Goal: Information Seeking & Learning: Learn about a topic

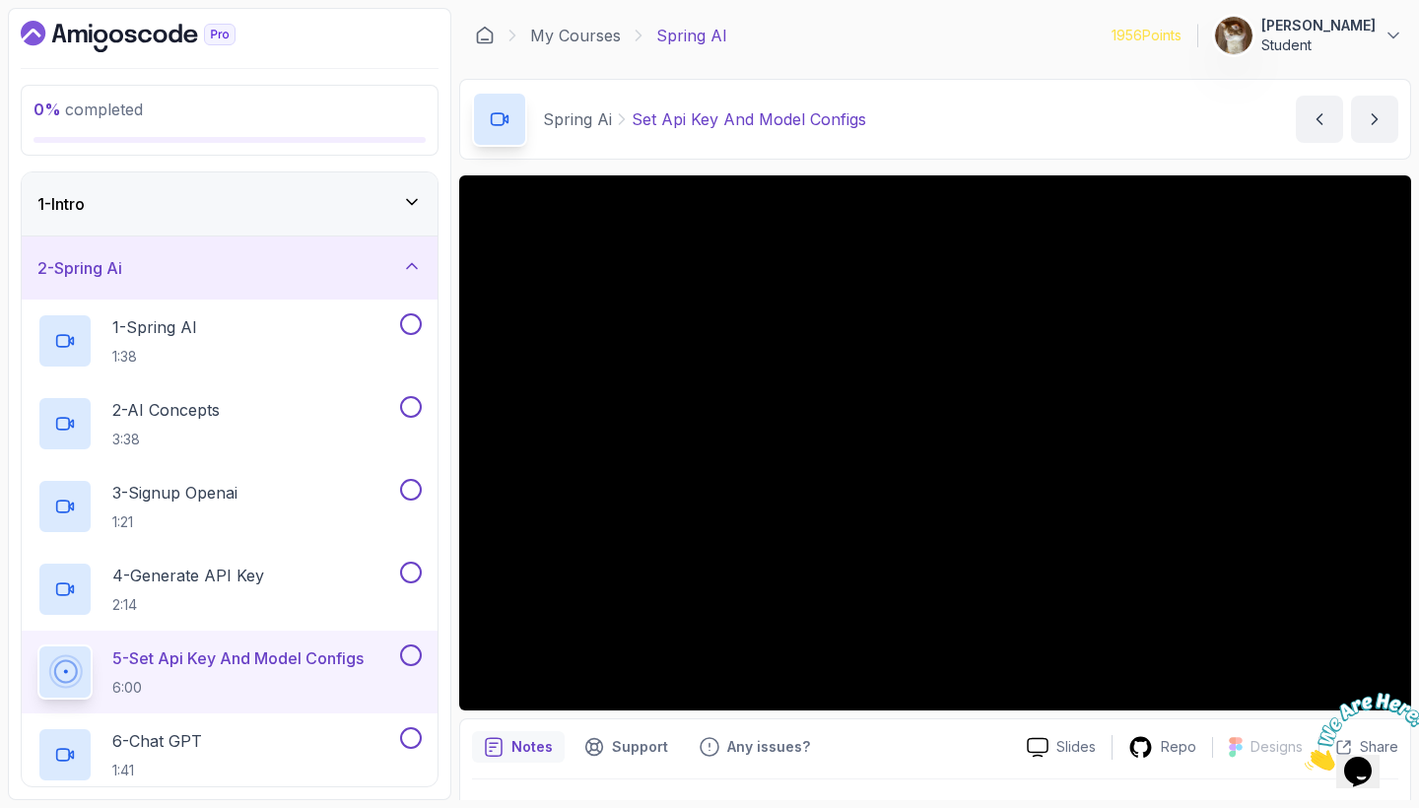
scroll to position [133, 0]
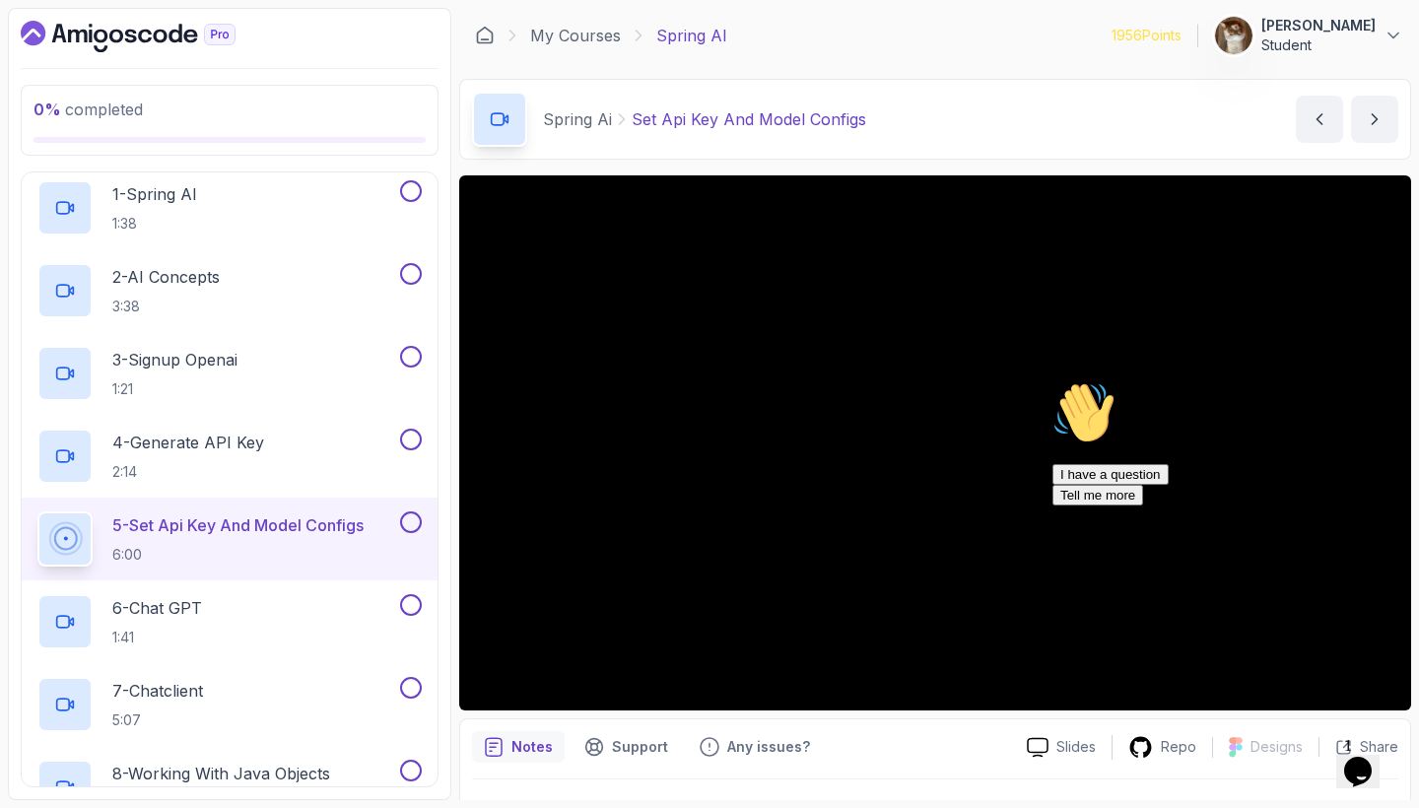
click at [1052, 381] on icon "Chat attention grabber" at bounding box center [1052, 381] width 0 height 0
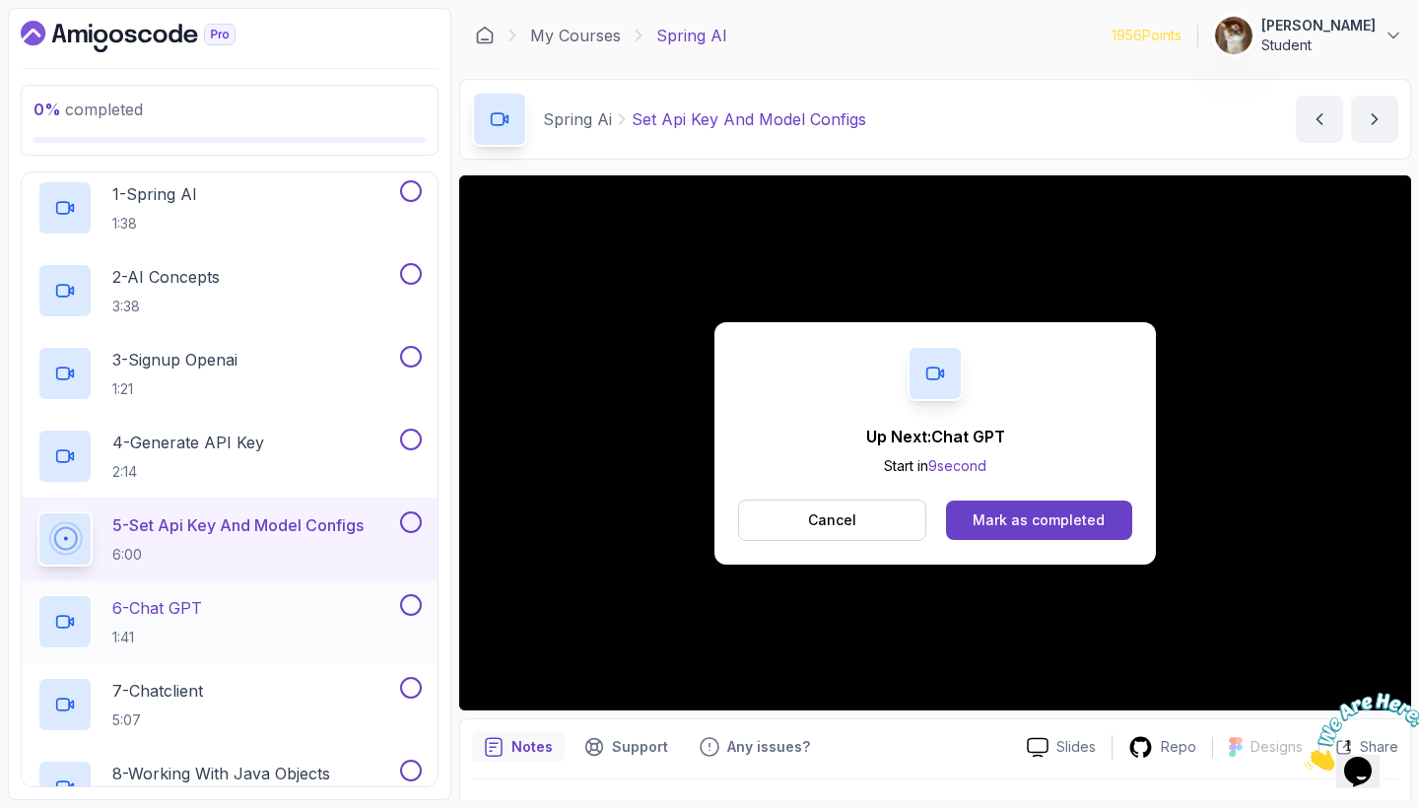
click at [178, 611] on p "6 - Chat GPT" at bounding box center [157, 608] width 90 height 24
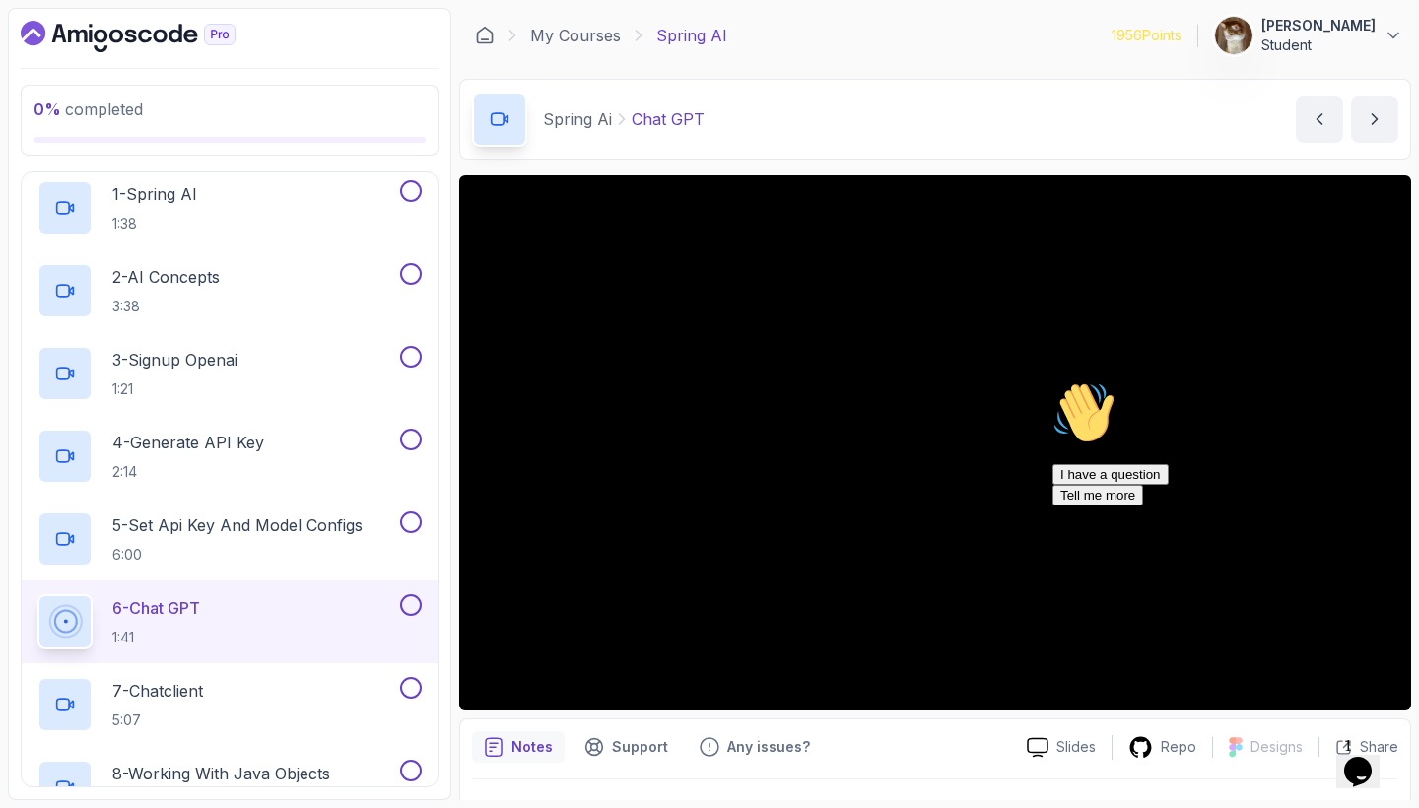
click at [1052, 381] on icon "Chat attention grabber" at bounding box center [1052, 381] width 0 height 0
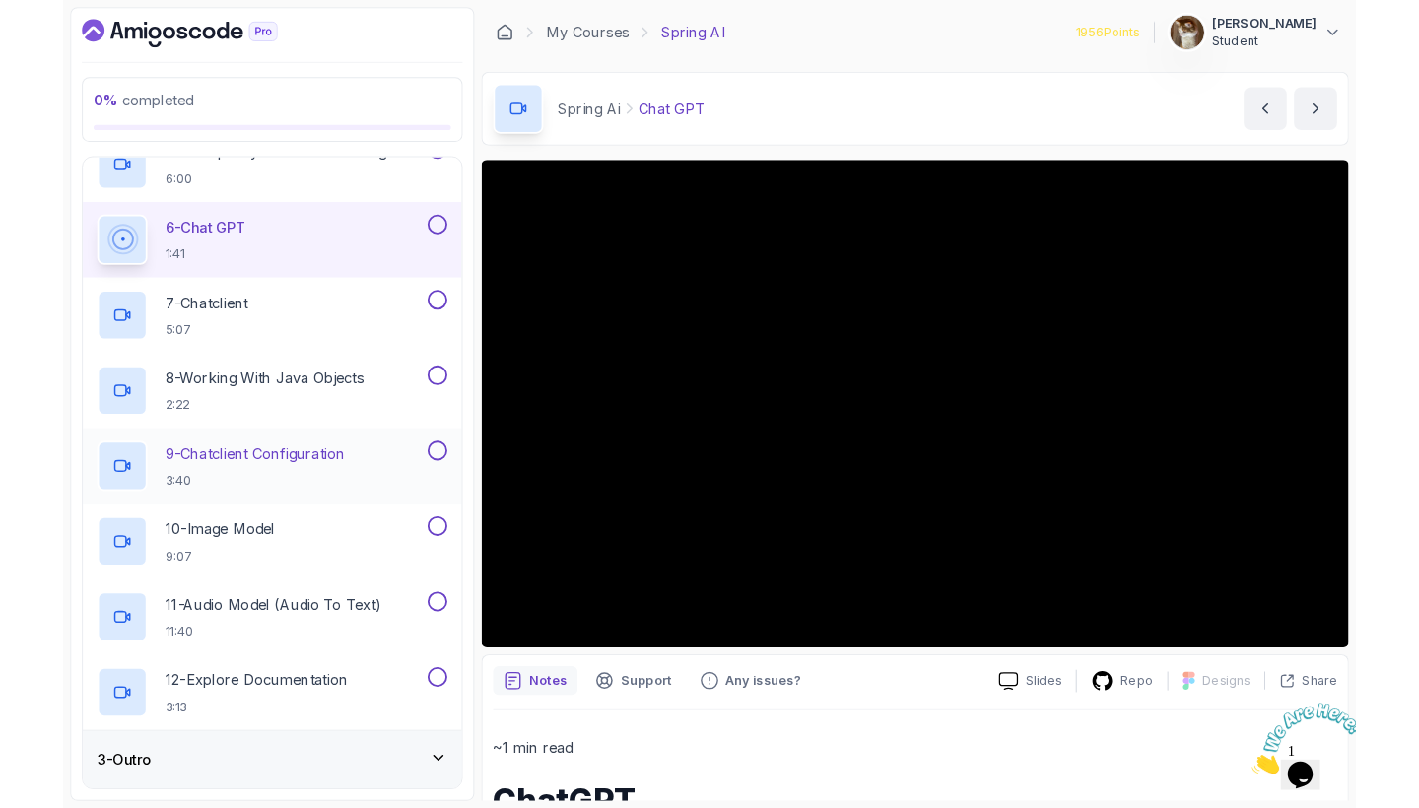
scroll to position [492, 0]
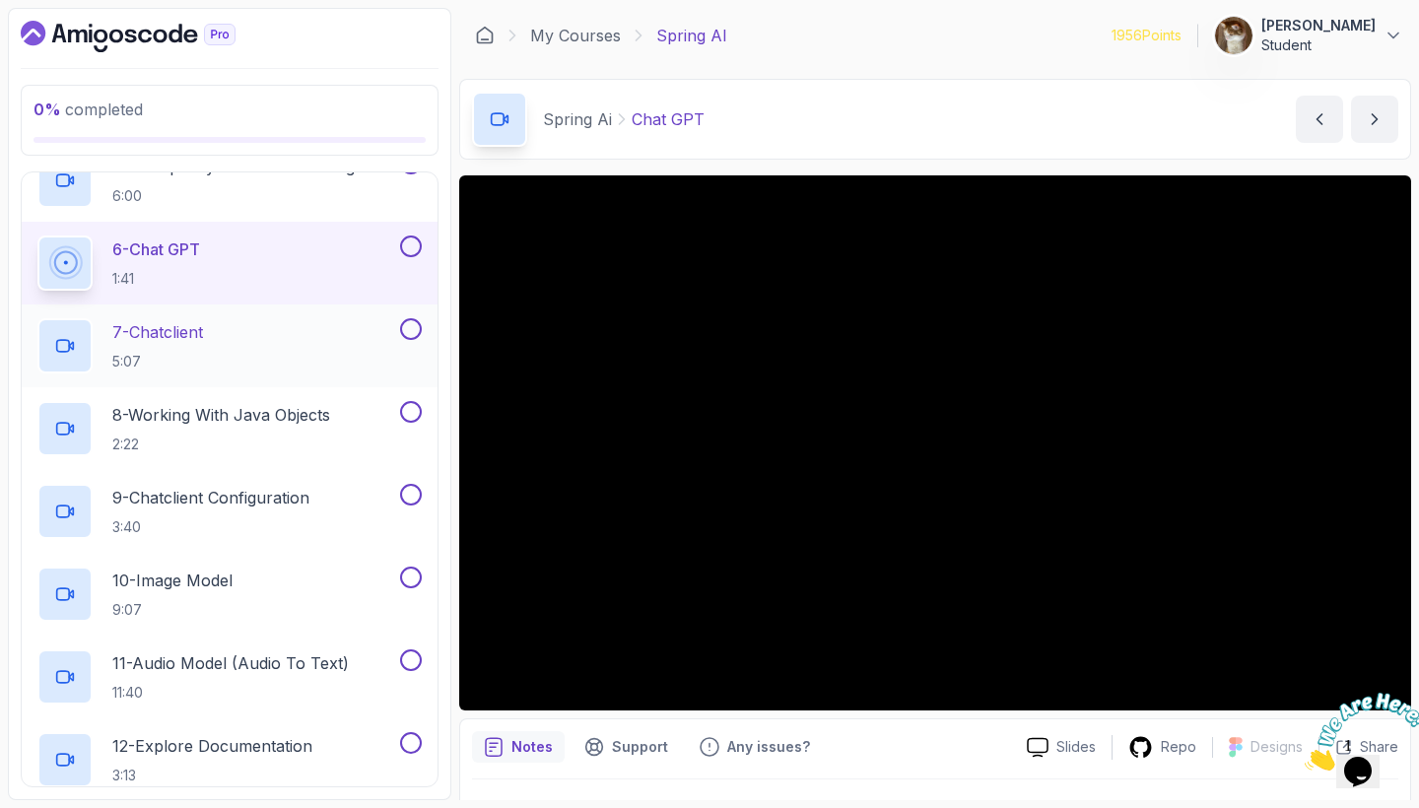
click at [180, 337] on p "7 - Chatclient" at bounding box center [157, 332] width 91 height 24
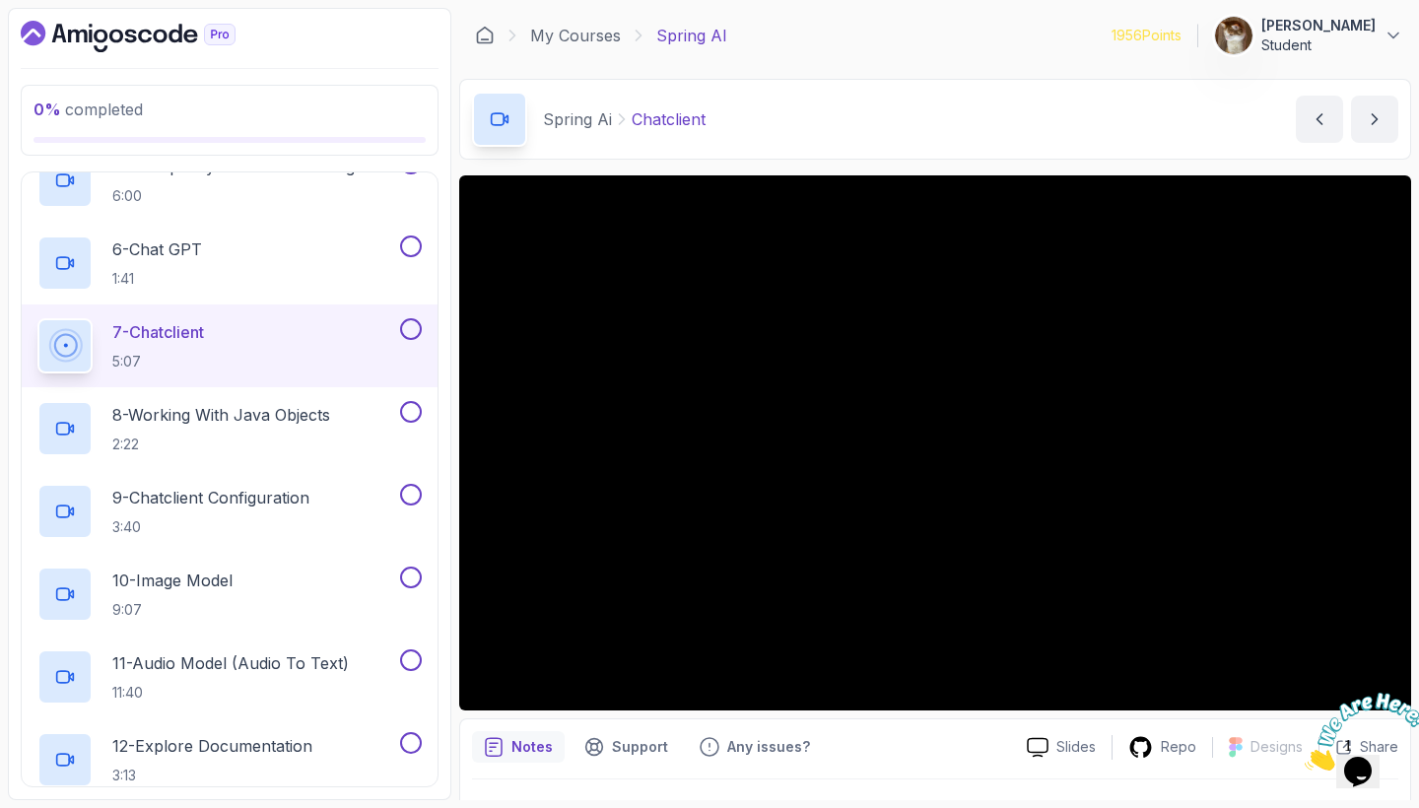
click at [1305, 757] on icon "Close" at bounding box center [1305, 765] width 0 height 17
click at [205, 413] on p "8 - Working With Java Objects" at bounding box center [221, 415] width 218 height 24
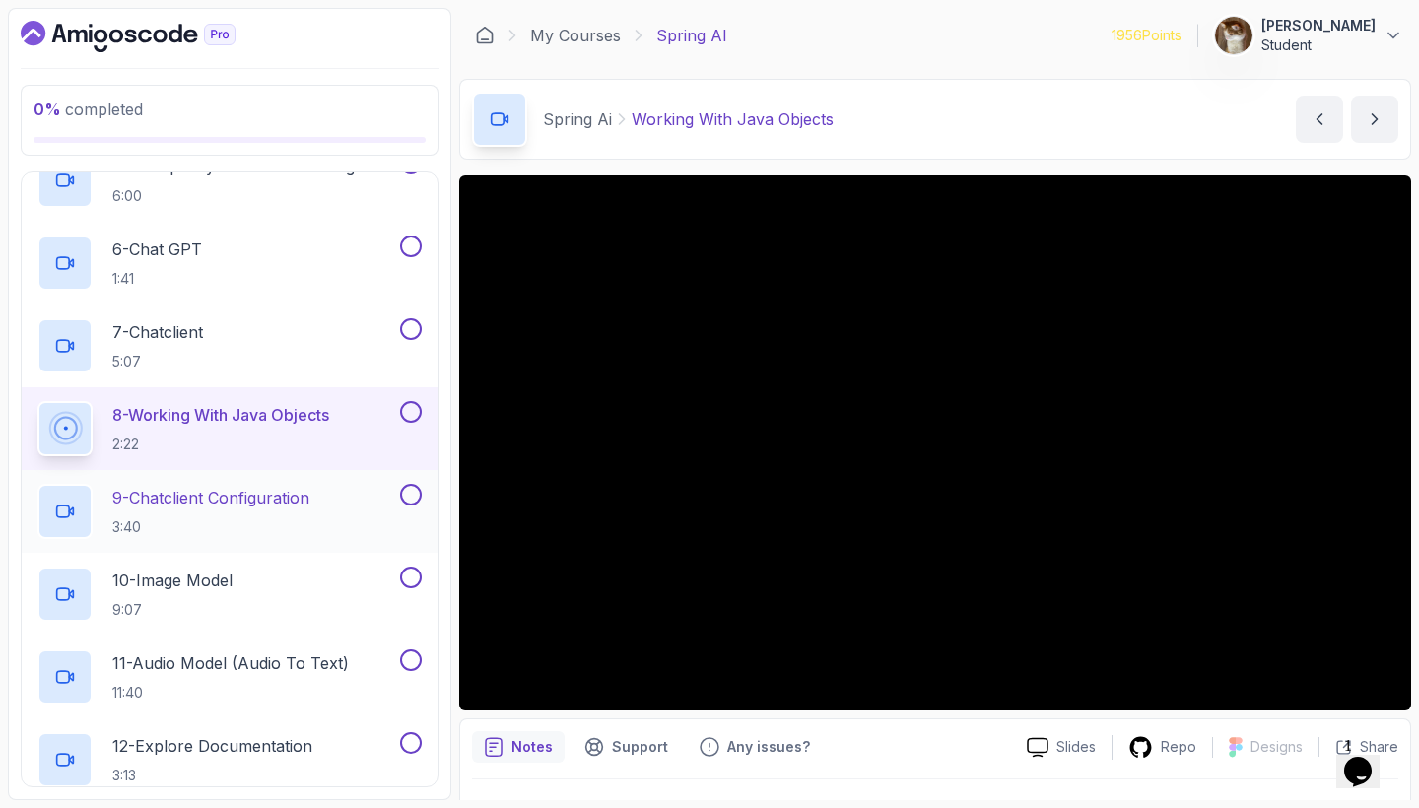
click at [230, 490] on p "9 - Chatclient Configuration" at bounding box center [210, 498] width 197 height 24
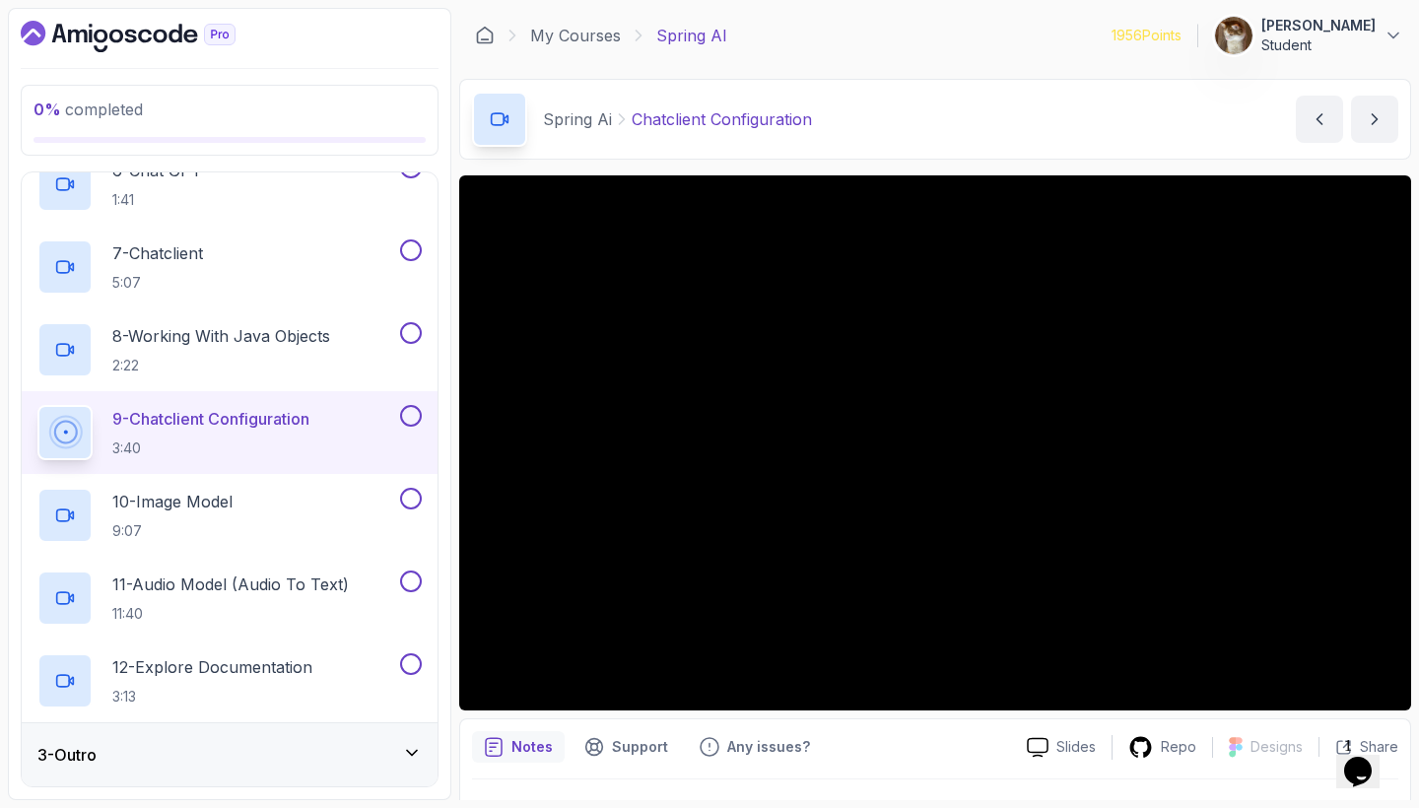
click at [361, 762] on div "3 - Outro" at bounding box center [229, 755] width 384 height 24
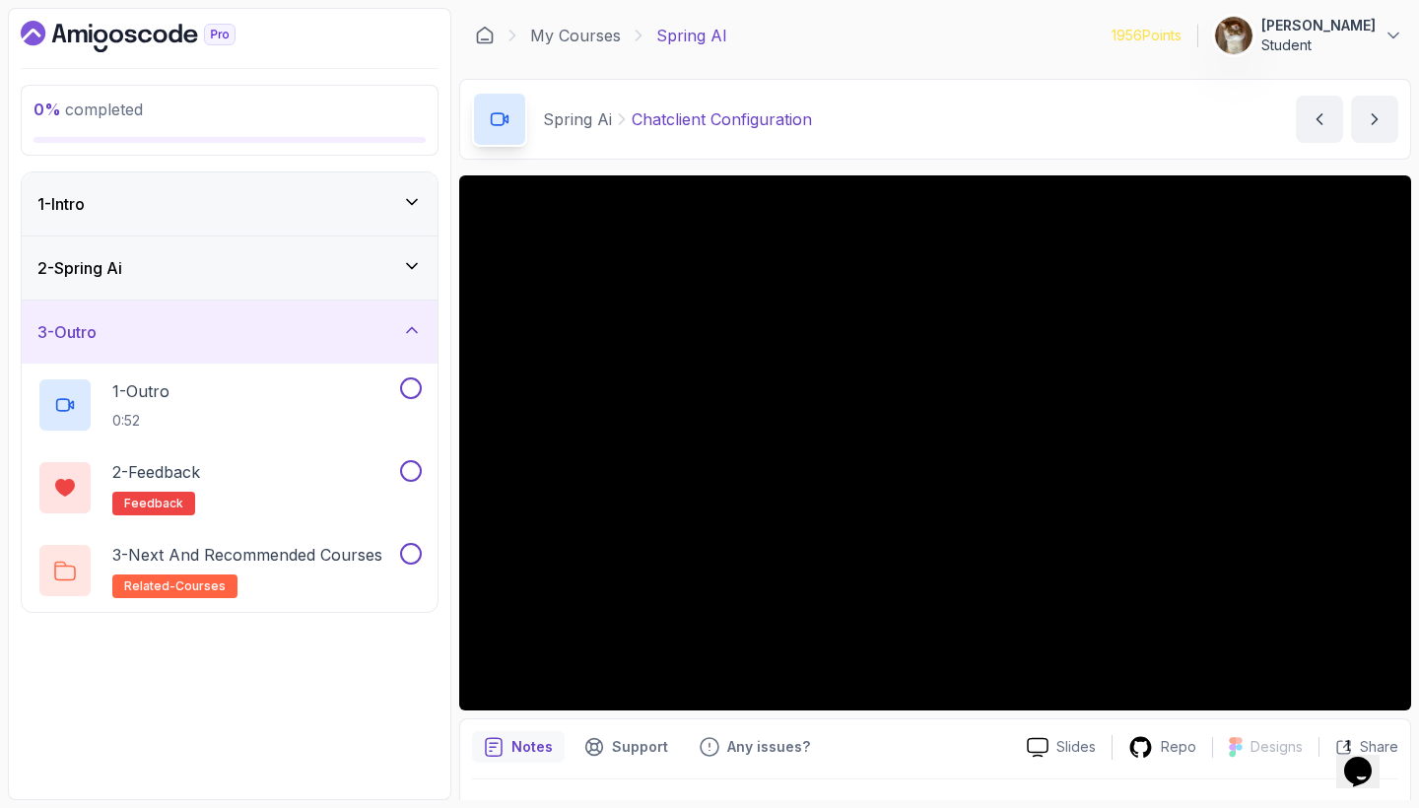
click at [406, 279] on div "2 - Spring Ai" at bounding box center [229, 268] width 384 height 24
